Goal: Information Seeking & Learning: Learn about a topic

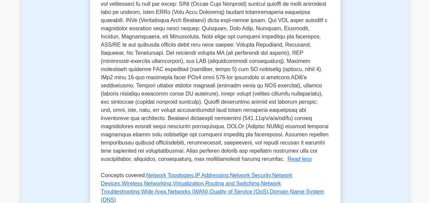
scroll to position [190, 0]
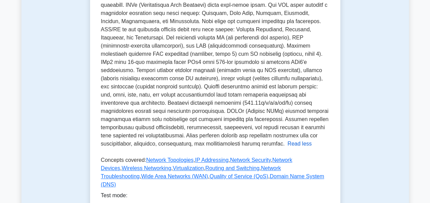
click at [288, 148] on button "Read less" at bounding box center [300, 144] width 24 height 8
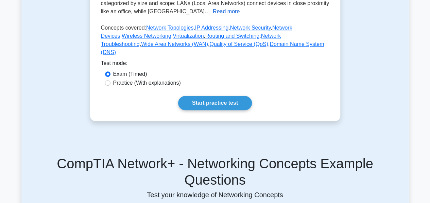
scroll to position [175, 0]
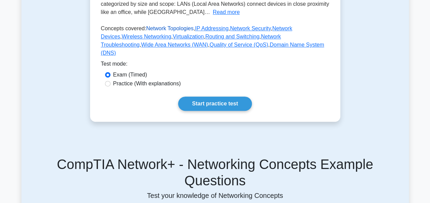
click at [173, 31] on link "Network Topologies" at bounding box center [169, 29] width 47 height 6
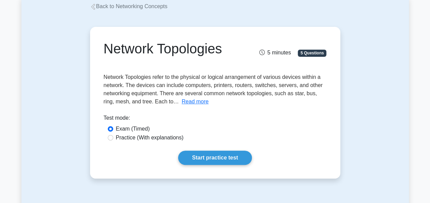
scroll to position [41, 0]
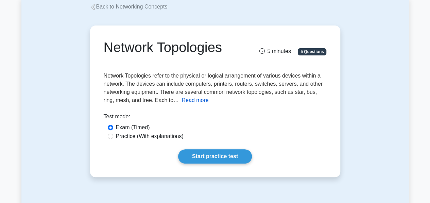
click at [191, 101] on button "Read more" at bounding box center [195, 100] width 27 height 8
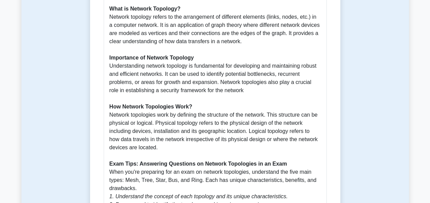
scroll to position [204, 0]
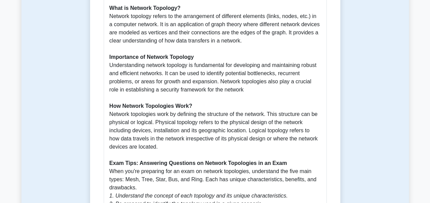
click at [191, 101] on p "What is Network Topology? Network topology refers to the arrangement of differe…" at bounding box center [216, 126] width 212 height 245
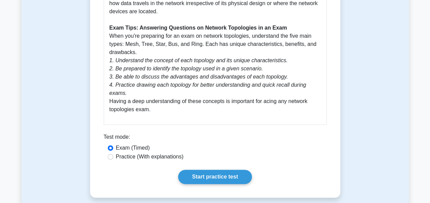
scroll to position [340, 0]
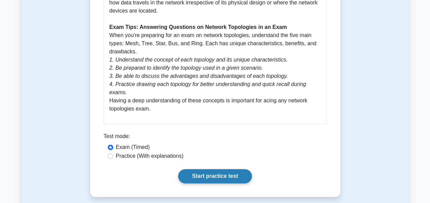
click at [216, 169] on link "Start practice test" at bounding box center [215, 176] width 74 height 14
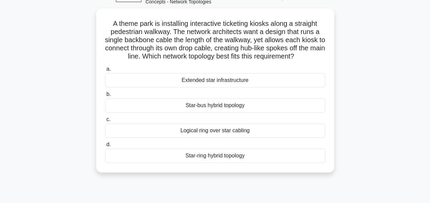
scroll to position [41, 0]
